Goal: Task Accomplishment & Management: Complete application form

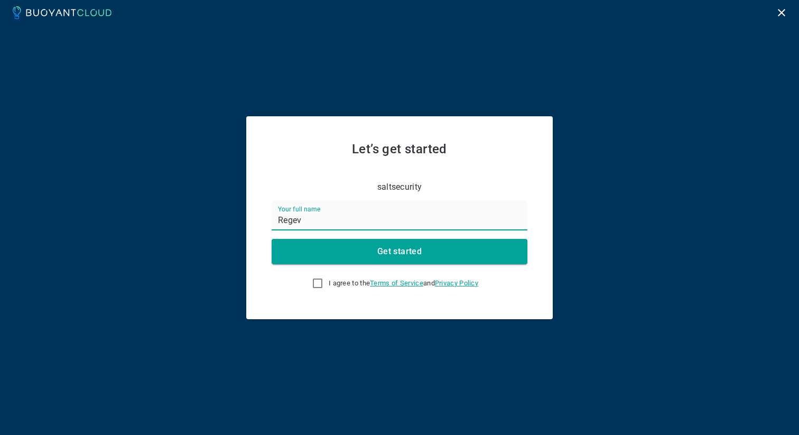
click at [328, 220] on input "Regev" at bounding box center [400, 216] width 256 height 30
click at [327, 220] on input "Regev" at bounding box center [400, 216] width 256 height 30
type input "e"
type input "[PERSON_NAME]"
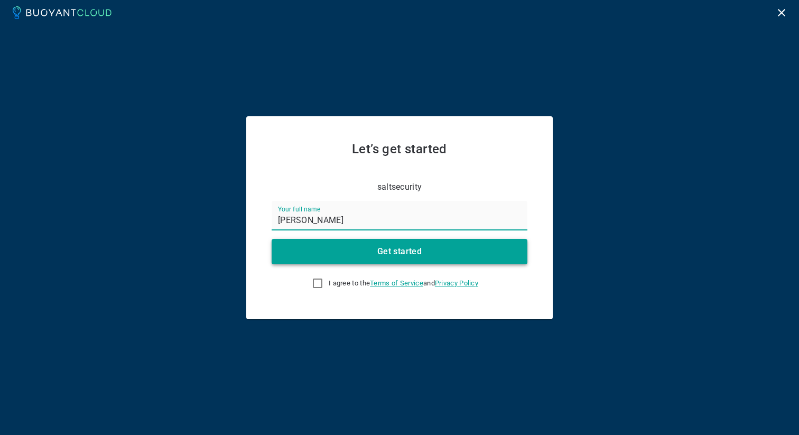
click at [331, 254] on button "Get started" at bounding box center [400, 251] width 256 height 25
click at [313, 288] on input "I agree to the Terms of Service and Privacy Policy This field is required" at bounding box center [317, 283] width 13 height 13
checkbox input "true"
click at [360, 252] on button "Get started" at bounding box center [400, 251] width 256 height 25
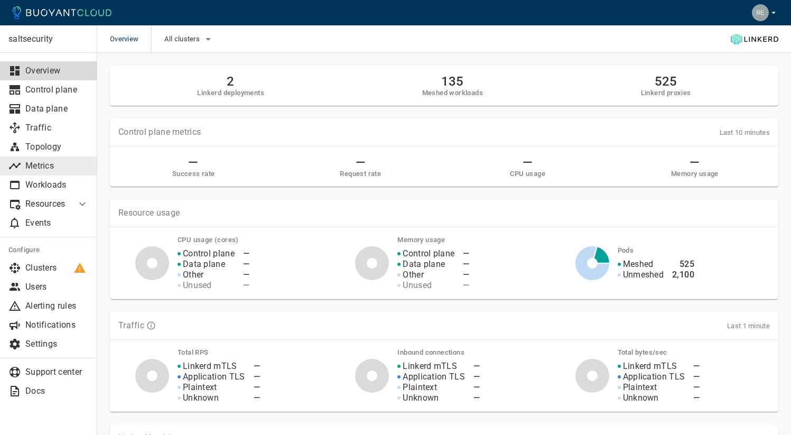
click at [36, 170] on p "Metrics" at bounding box center [56, 166] width 63 height 11
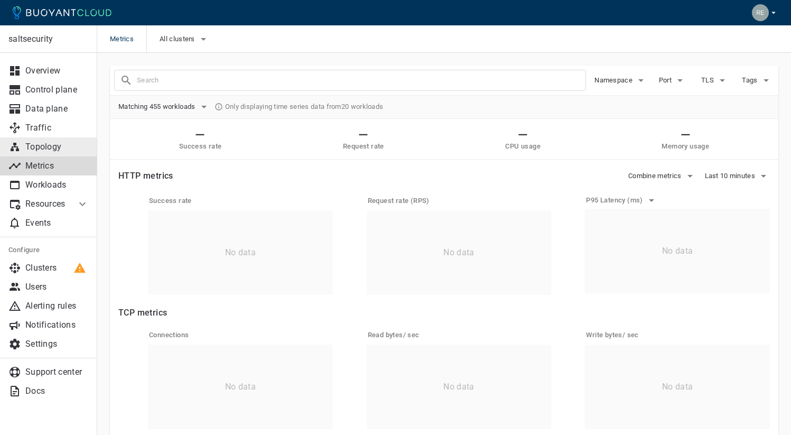
click at [40, 150] on p "Topology" at bounding box center [56, 147] width 63 height 11
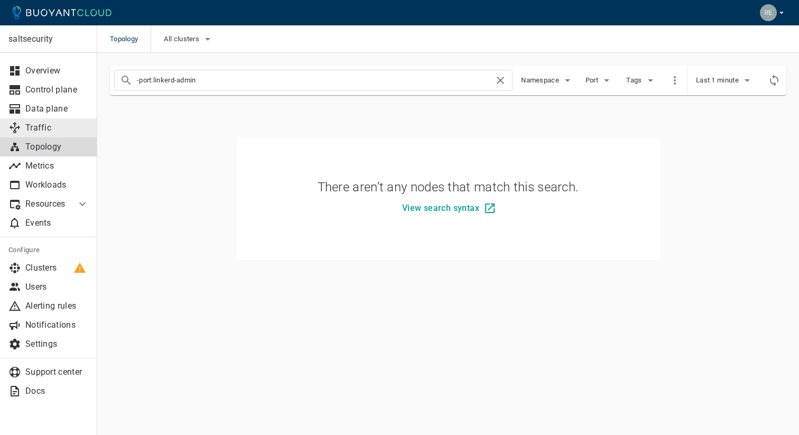
click at [42, 134] on link "Traffic" at bounding box center [48, 127] width 97 height 19
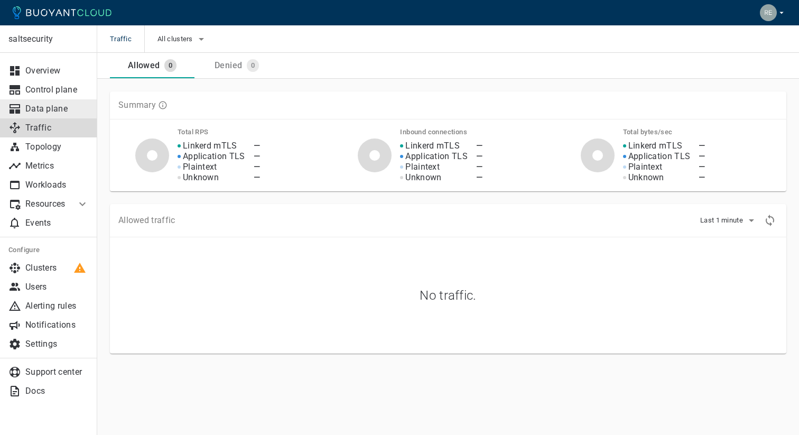
click at [34, 114] on p "Data plane" at bounding box center [56, 109] width 63 height 11
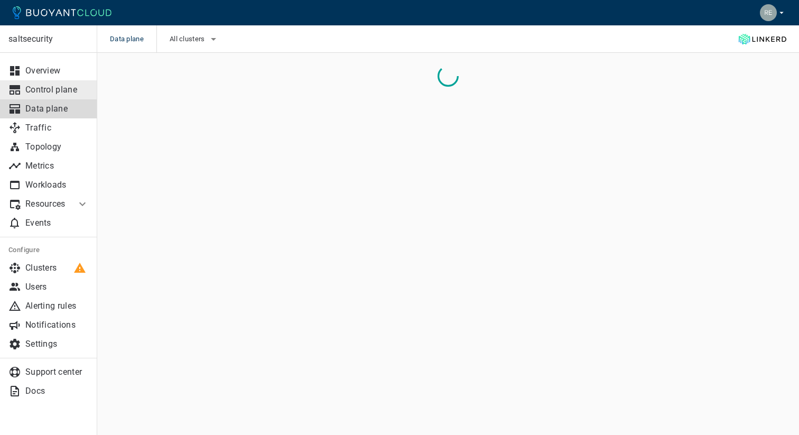
click at [39, 90] on p "Control plane" at bounding box center [56, 90] width 63 height 11
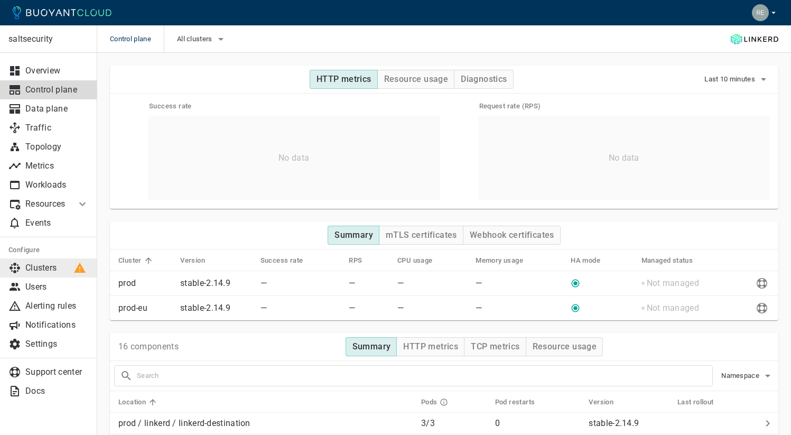
click at [43, 272] on p "Clusters" at bounding box center [56, 268] width 63 height 11
